Goal: Information Seeking & Learning: Learn about a topic

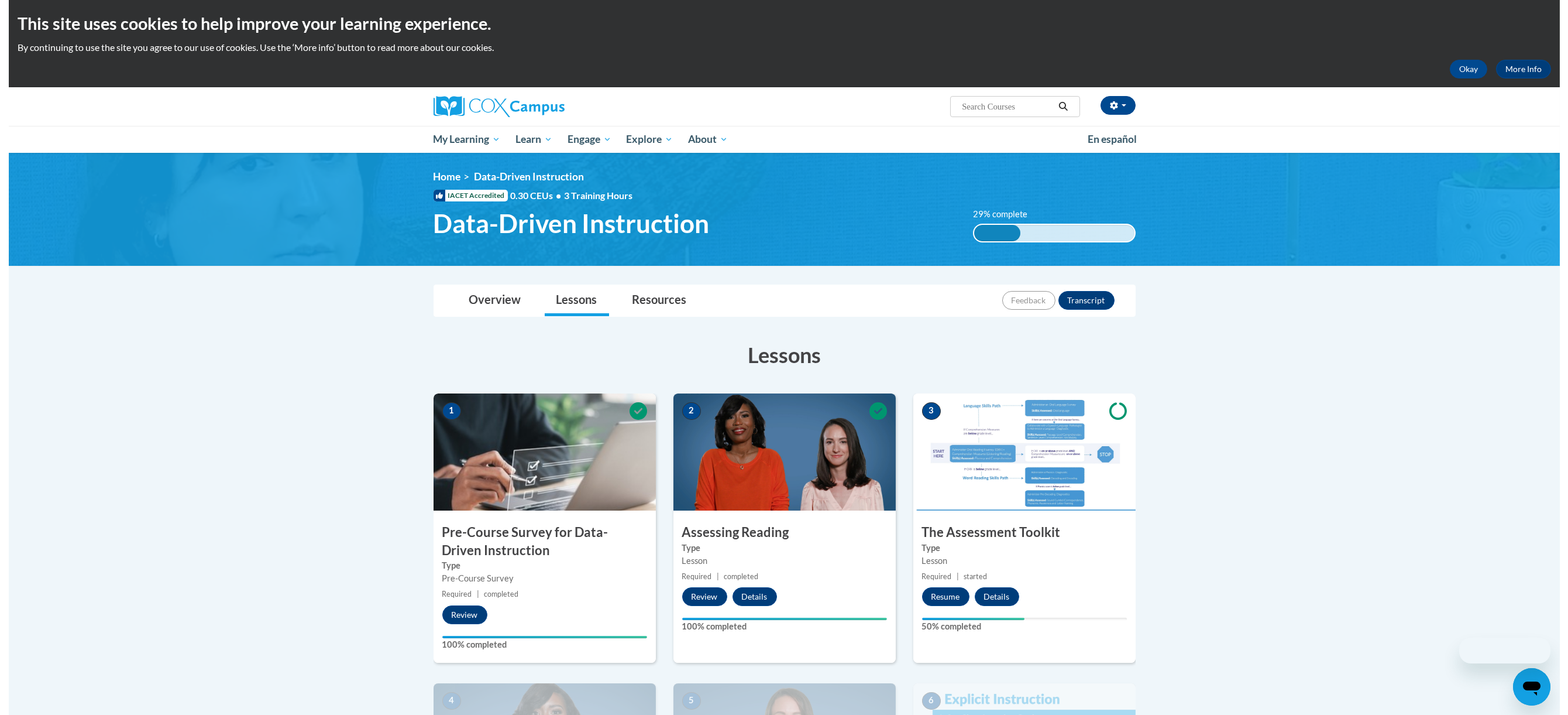
scroll to position [312, 0]
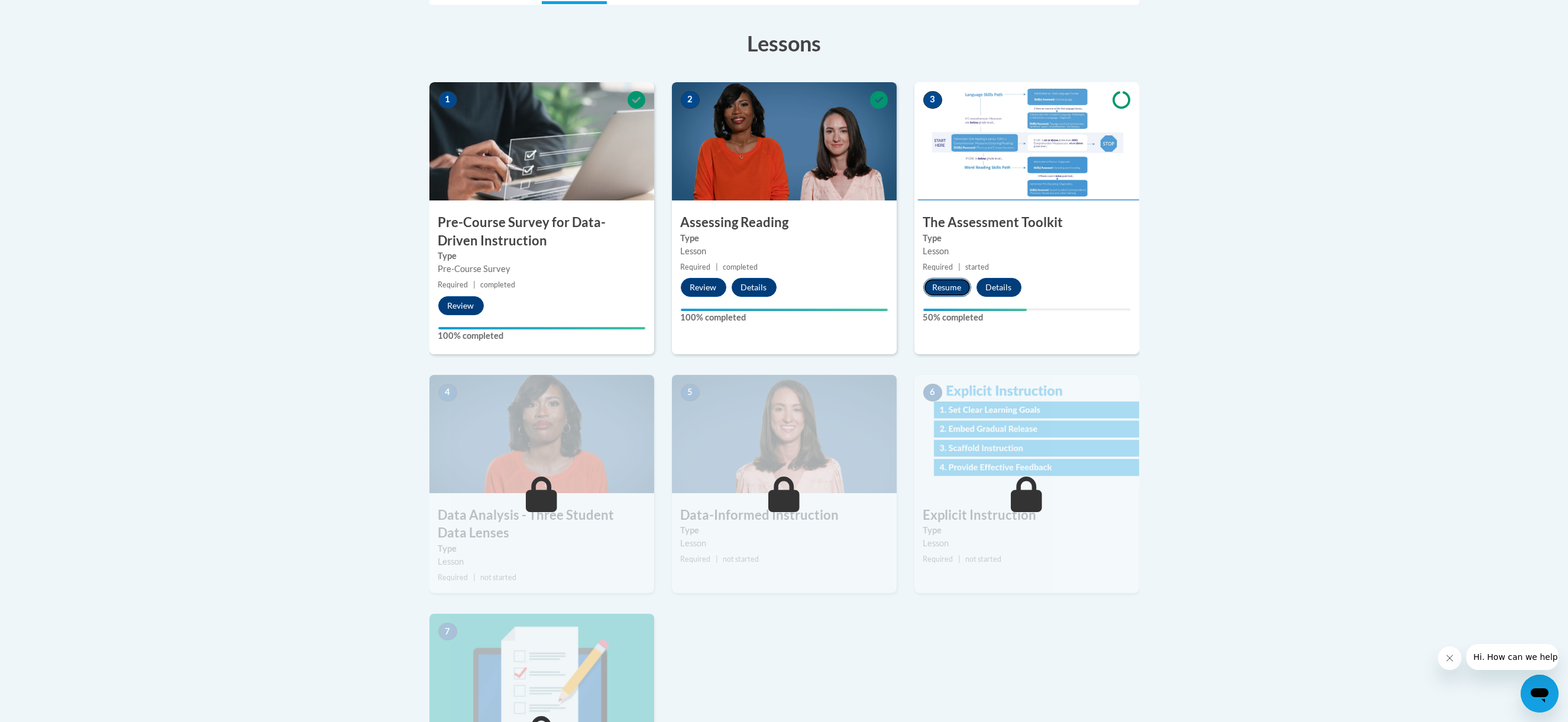
click at [951, 285] on button "Resume" at bounding box center [947, 287] width 48 height 19
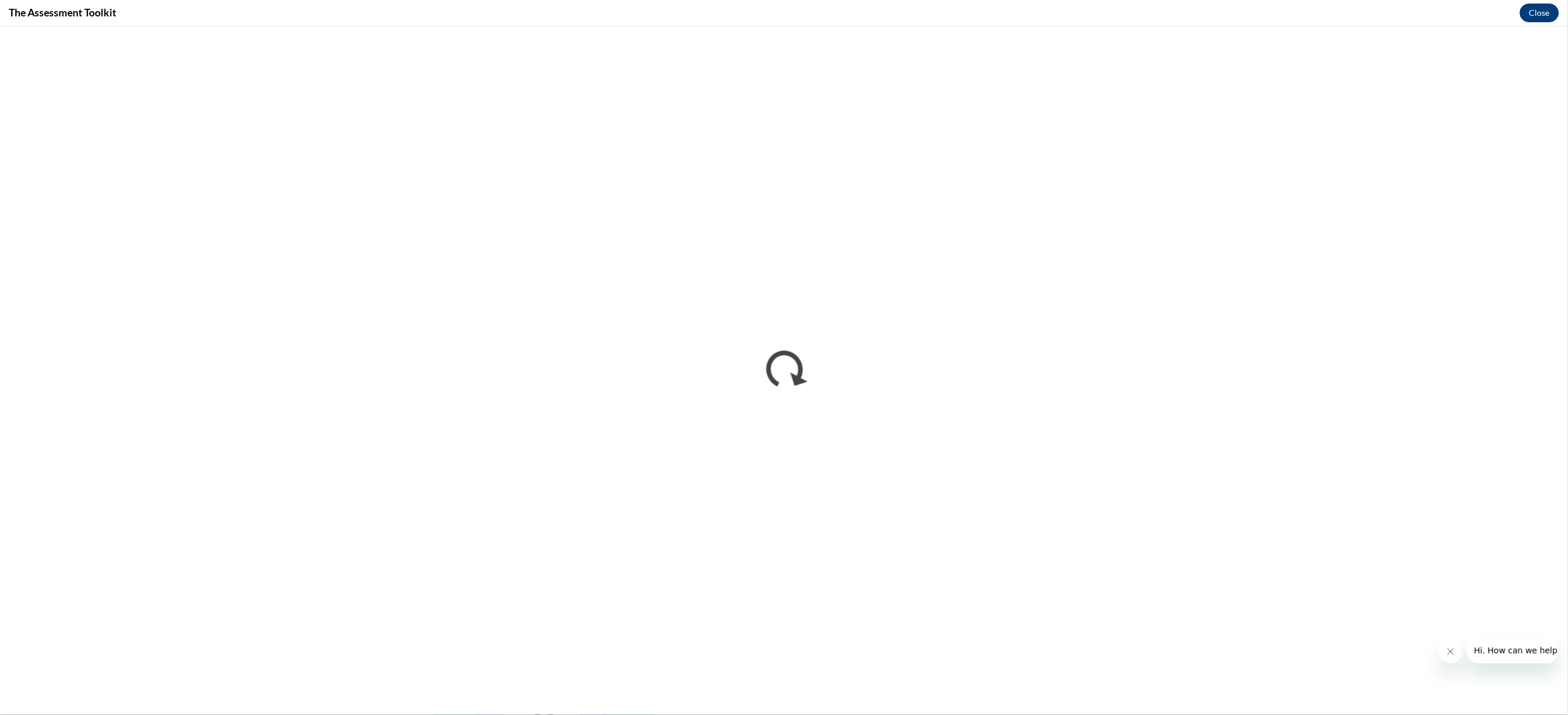
scroll to position [0, 0]
